Goal: Information Seeking & Learning: Learn about a topic

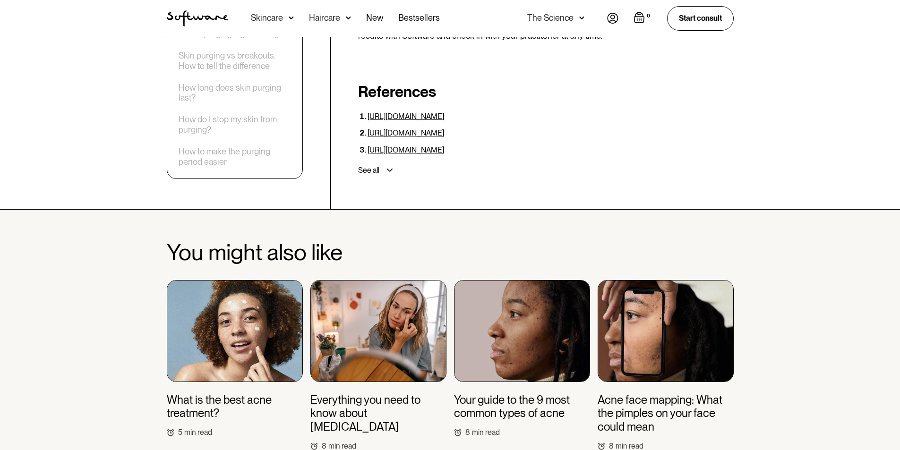
scroll to position [3449, 0]
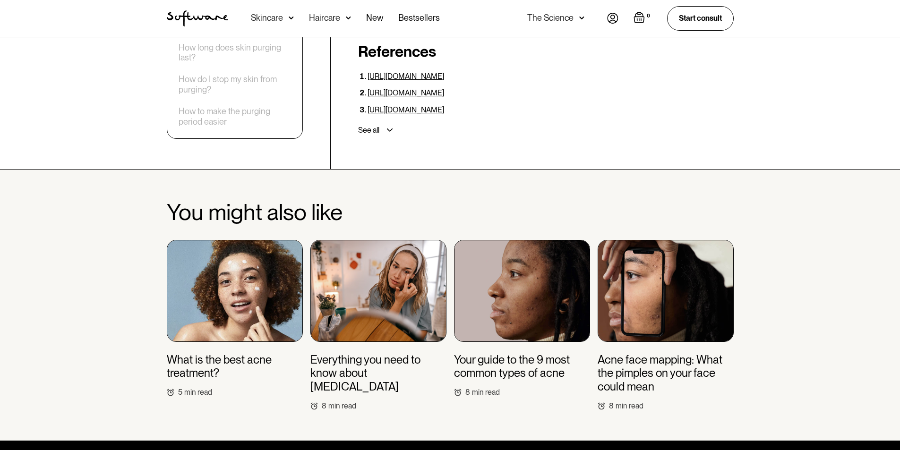
click at [412, 254] on img at bounding box center [378, 291] width 136 height 102
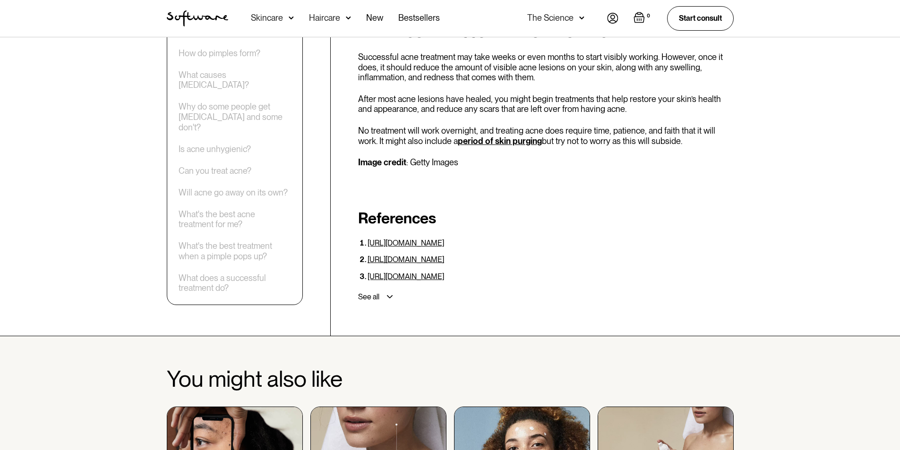
scroll to position [3638, 0]
